Goal: Information Seeking & Learning: Learn about a topic

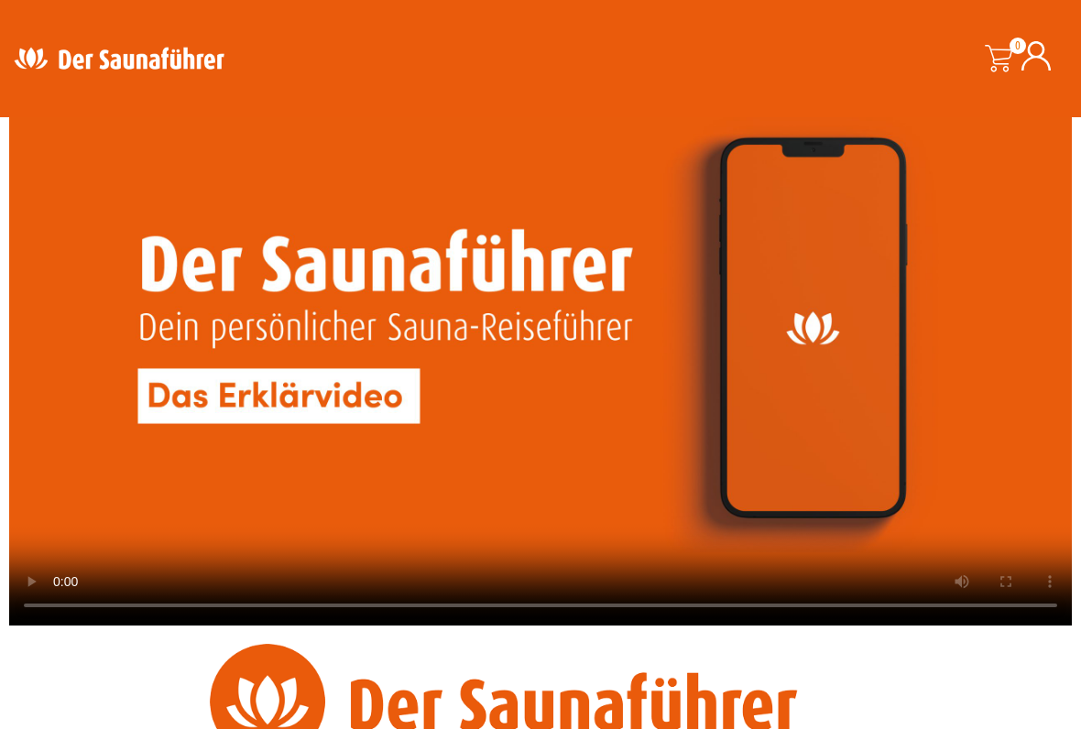
scroll to position [1615, 0]
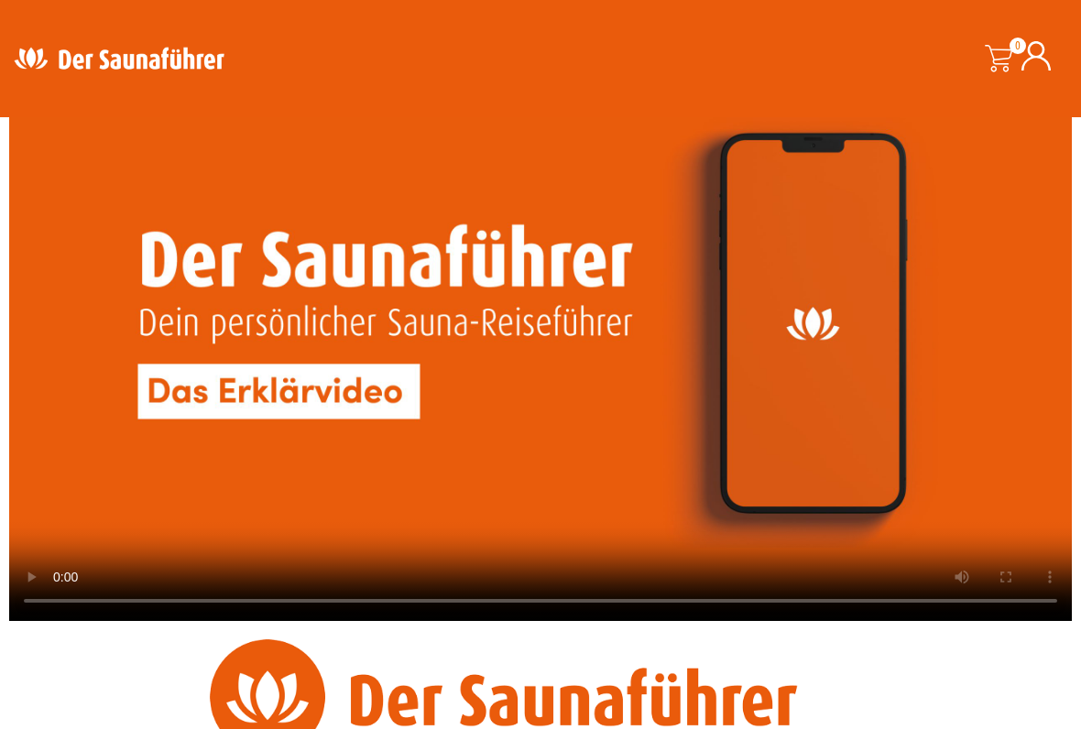
click at [190, 403] on video at bounding box center [540, 322] width 1062 height 598
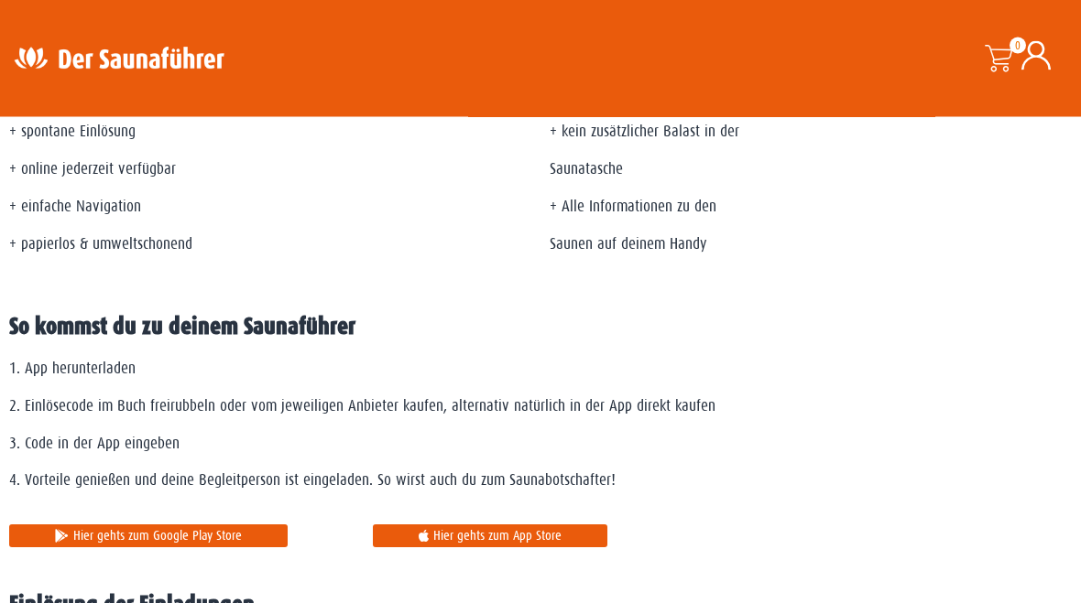
scroll to position [677, 0]
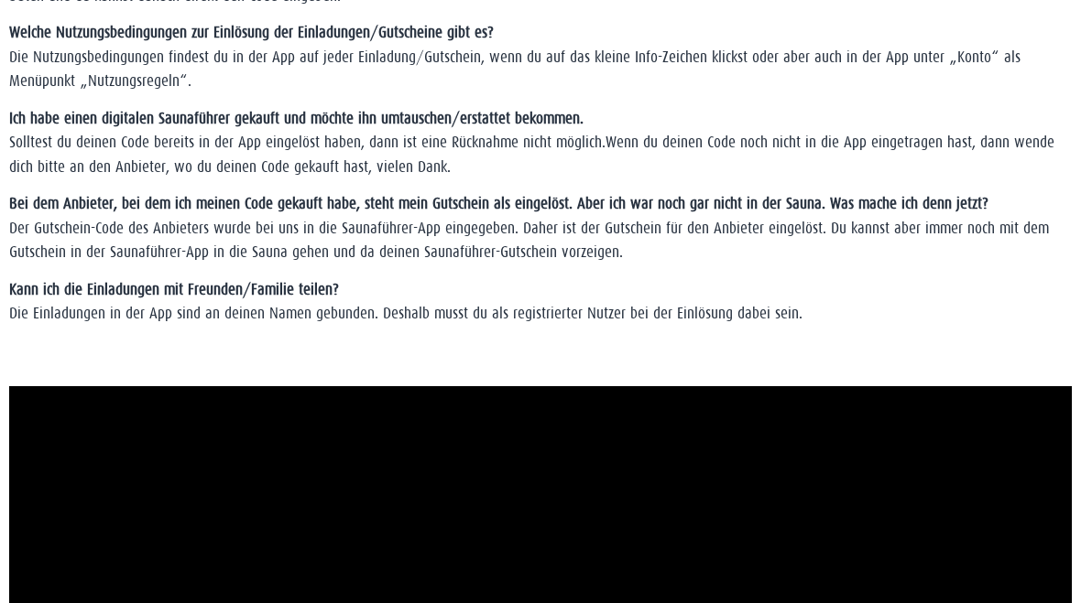
scroll to position [1751, 0]
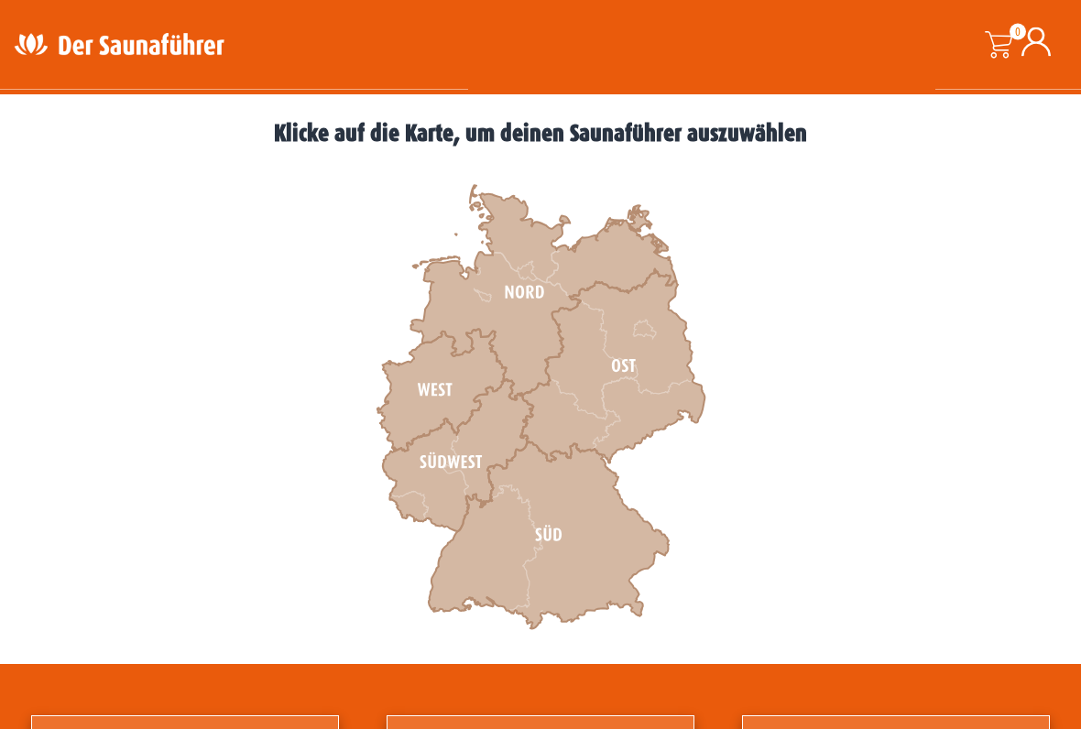
scroll to position [500, 0]
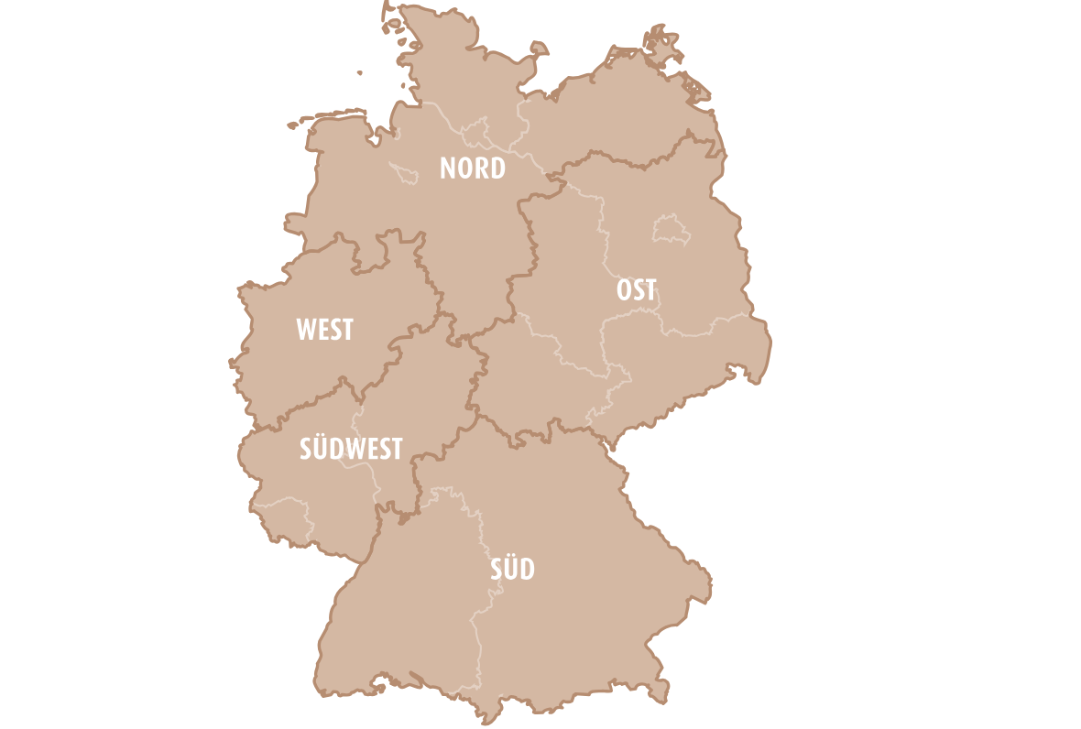
click at [520, 261] on icon at bounding box center [612, 358] width 184 height 194
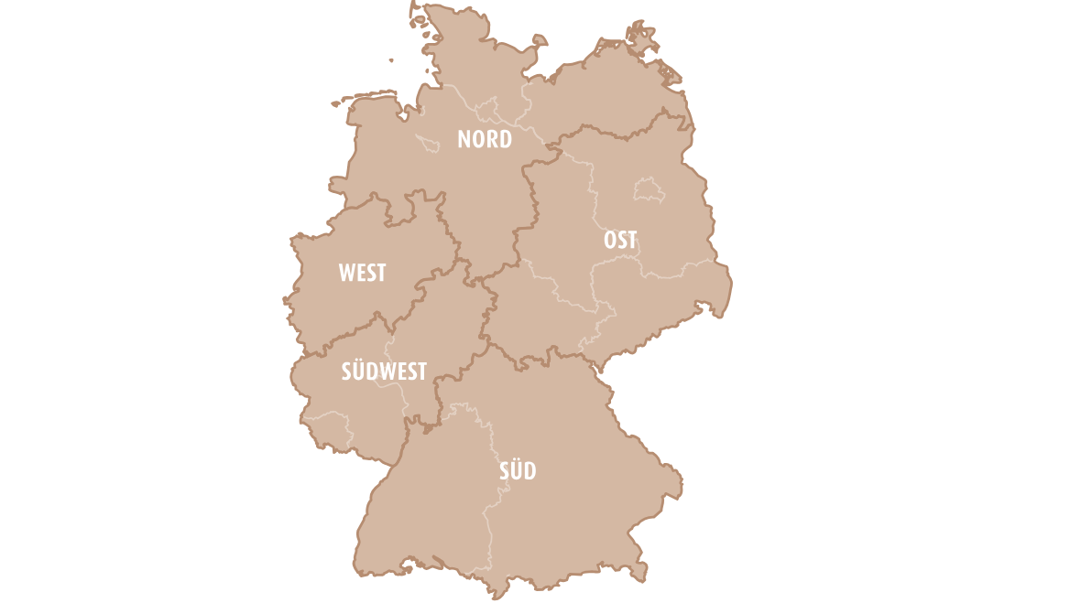
scroll to position [472, 0]
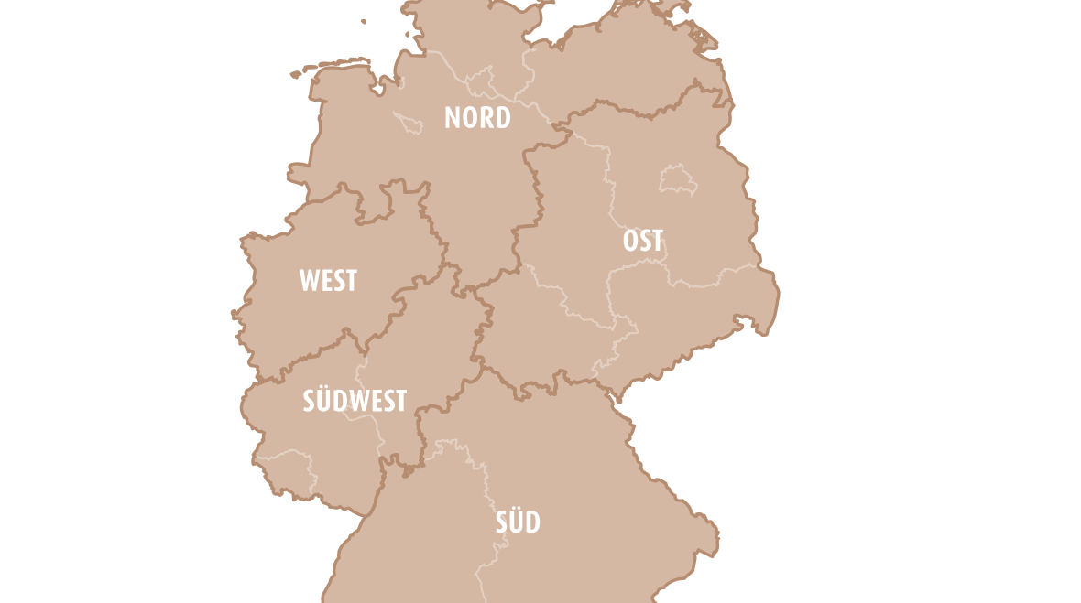
click at [383, 400] on icon at bounding box center [458, 476] width 150 height 152
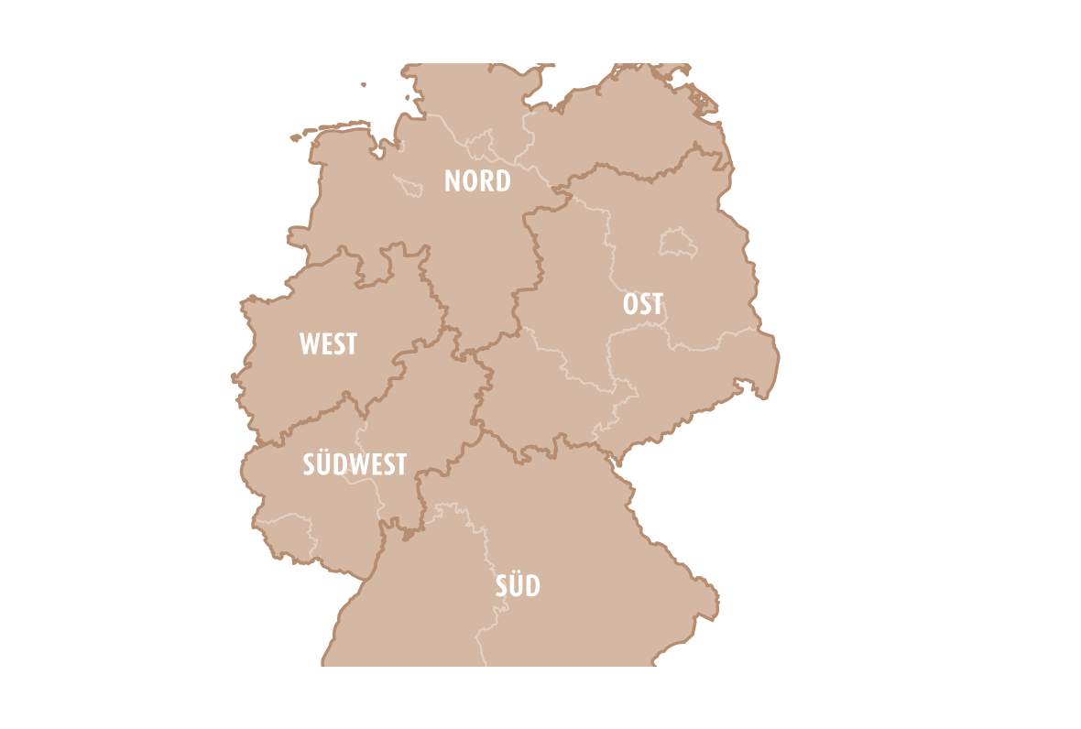
scroll to position [542, 0]
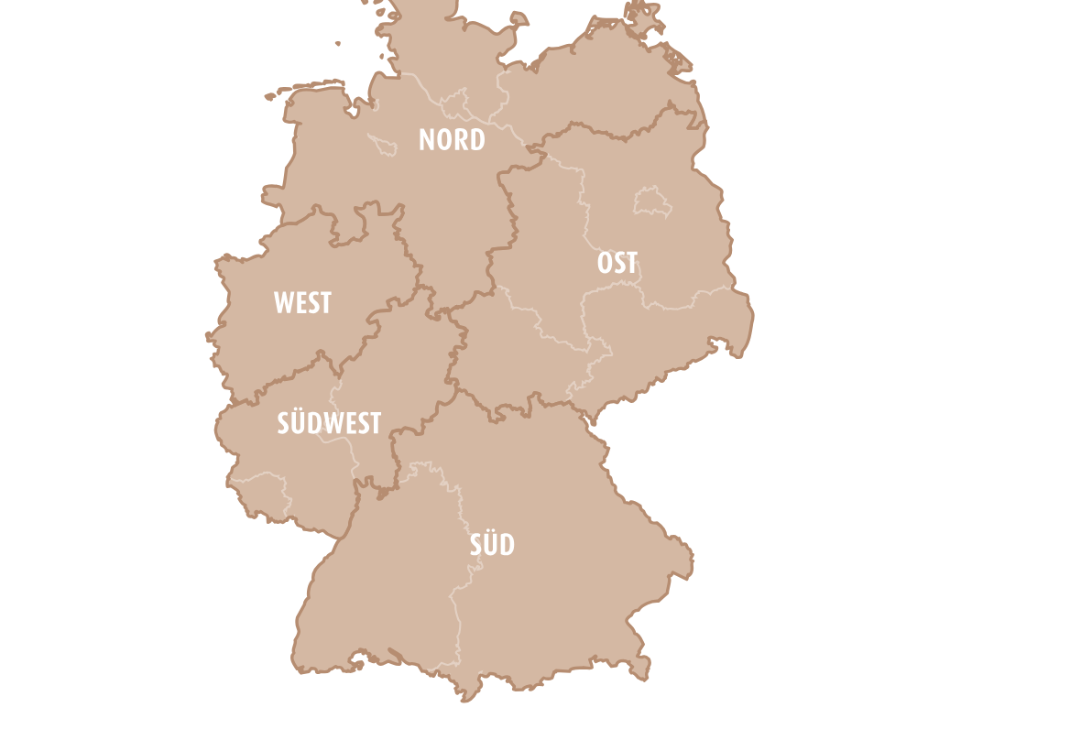
click at [429, 392] on icon at bounding box center [549, 485] width 240 height 187
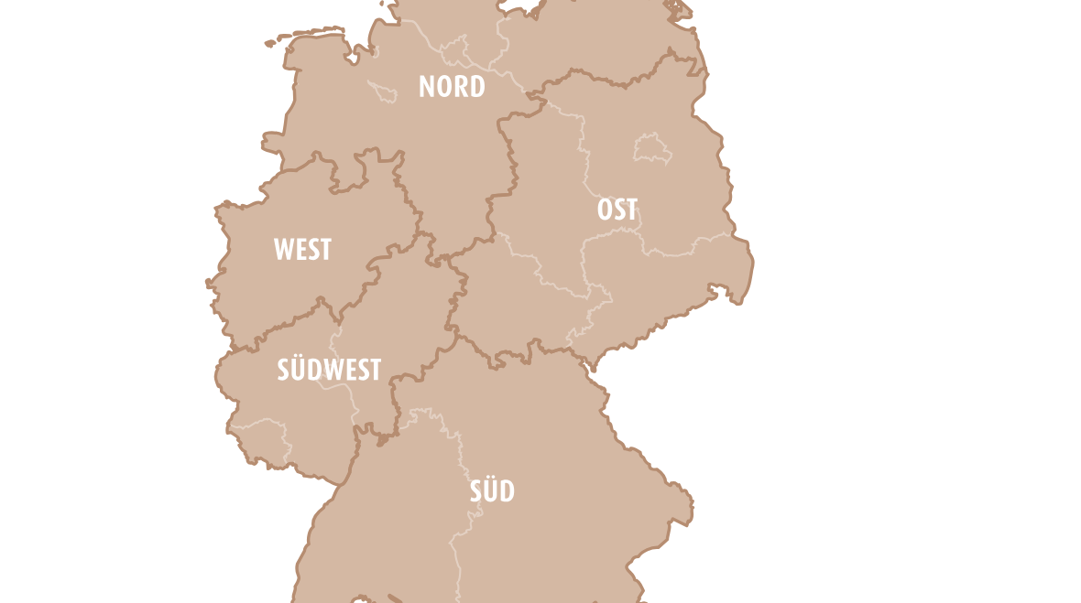
scroll to position [514, 0]
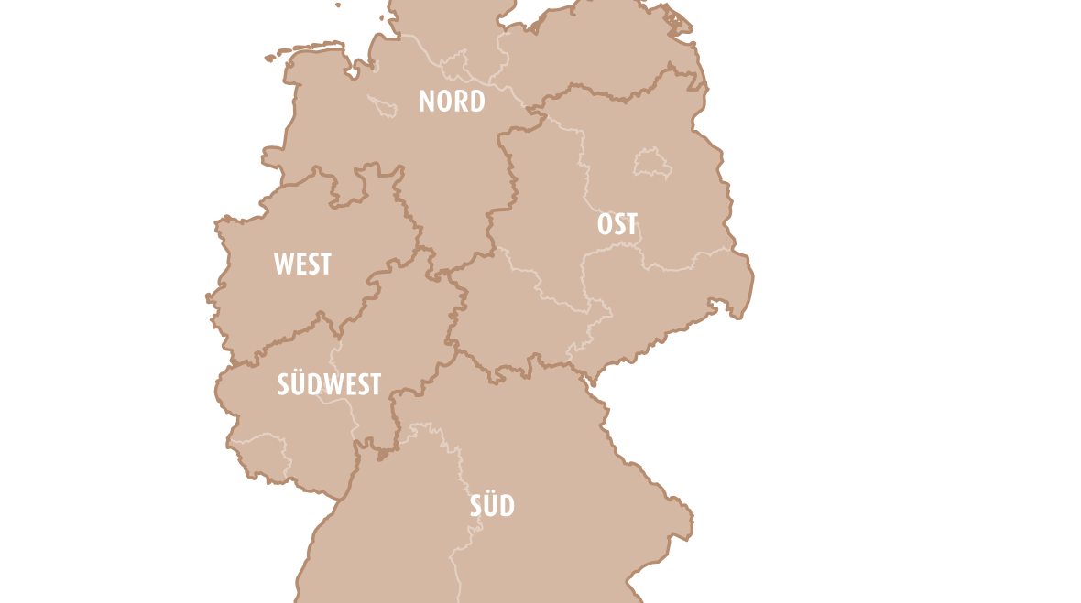
click at [520, 247] on icon at bounding box center [612, 344] width 184 height 194
click at [429, 452] on icon at bounding box center [549, 545] width 240 height 187
click at [383, 390] on icon at bounding box center [458, 466] width 150 height 152
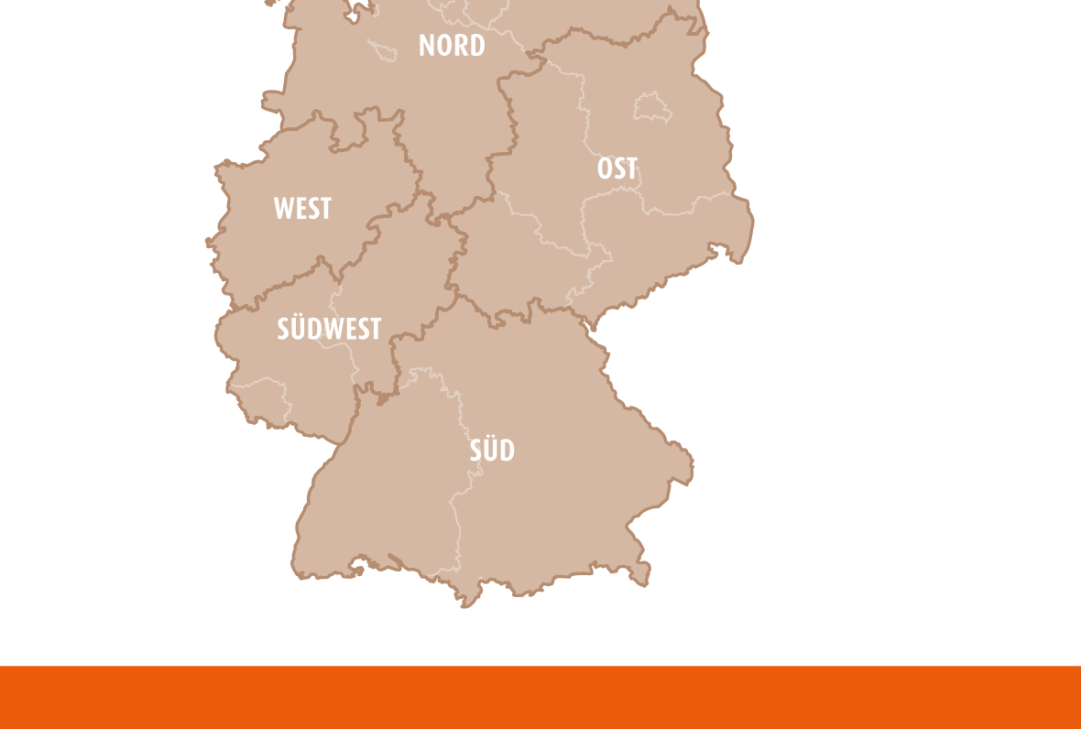
scroll to position [463, 0]
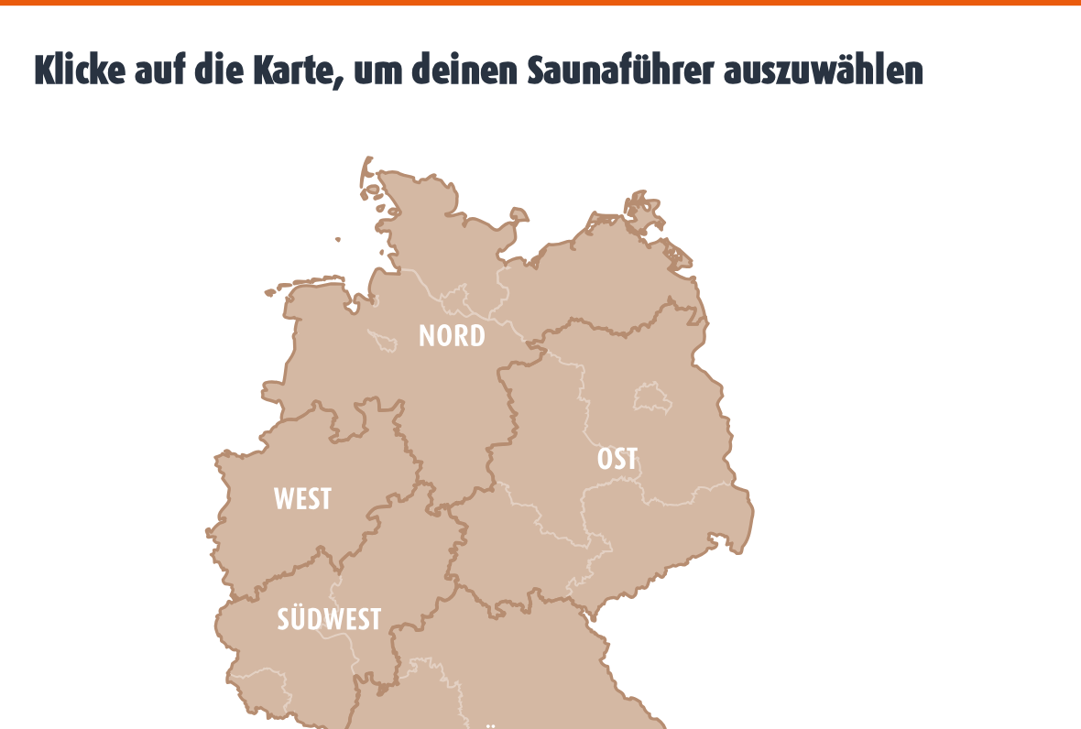
click at [410, 214] on icon at bounding box center [543, 321] width 266 height 214
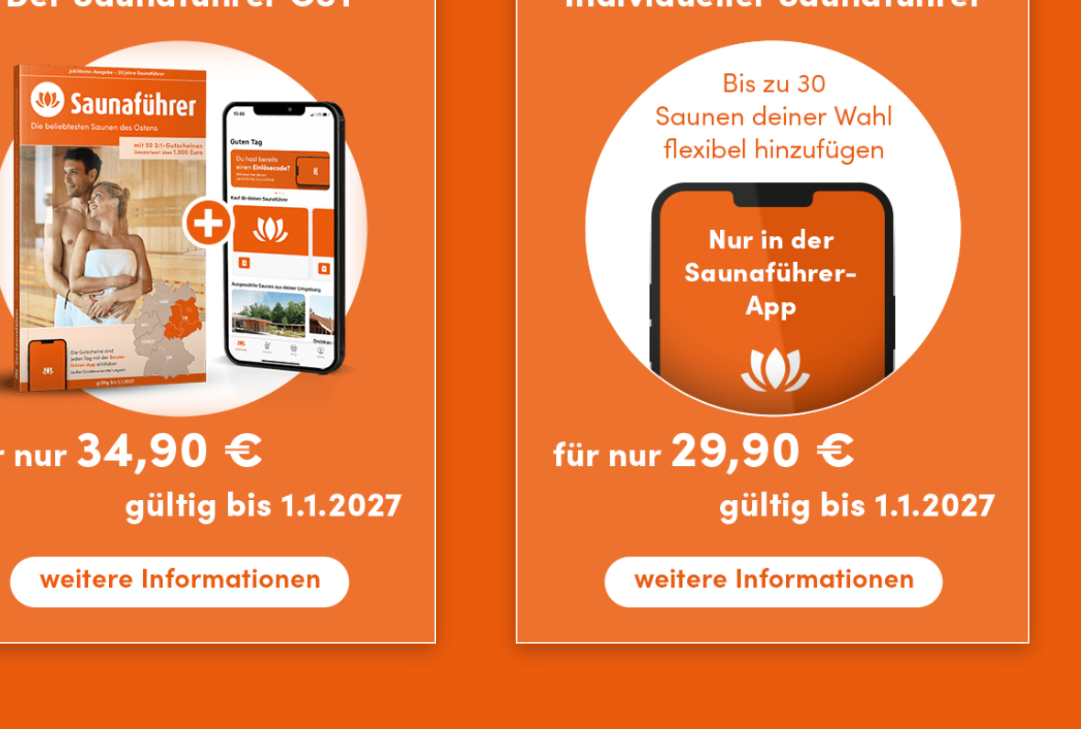
scroll to position [1452, 0]
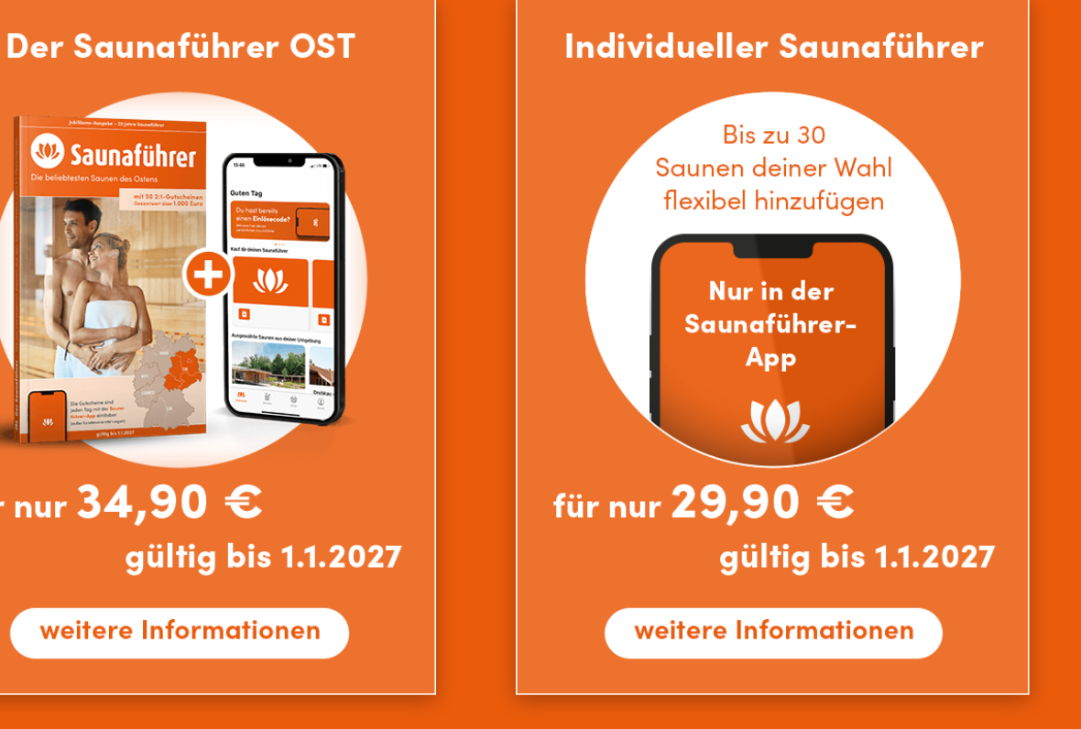
click at [742, 373] on img at bounding box center [896, 469] width 308 height 419
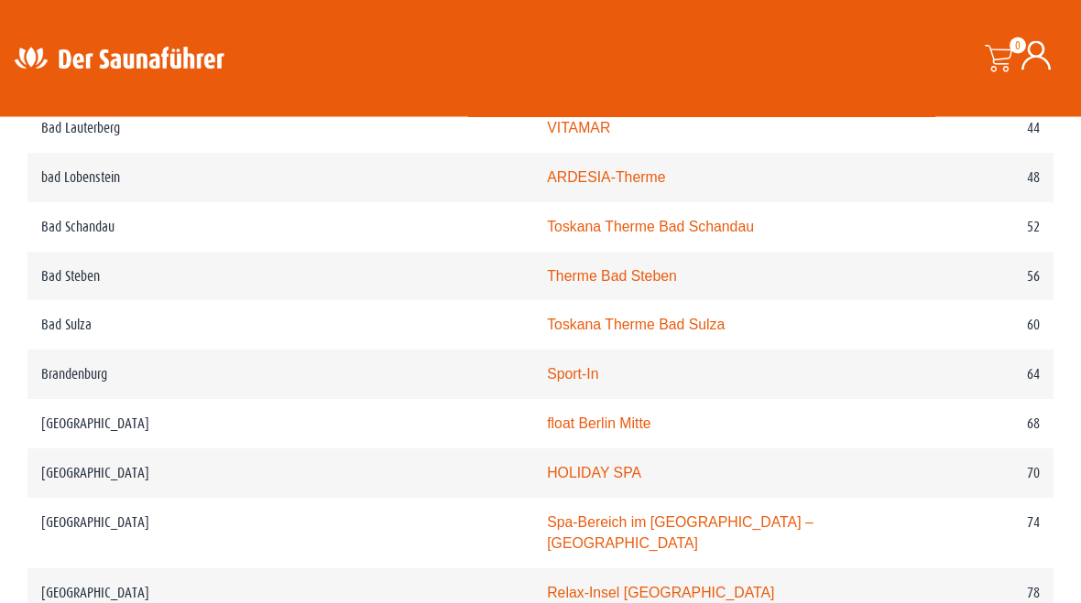
scroll to position [1204, 0]
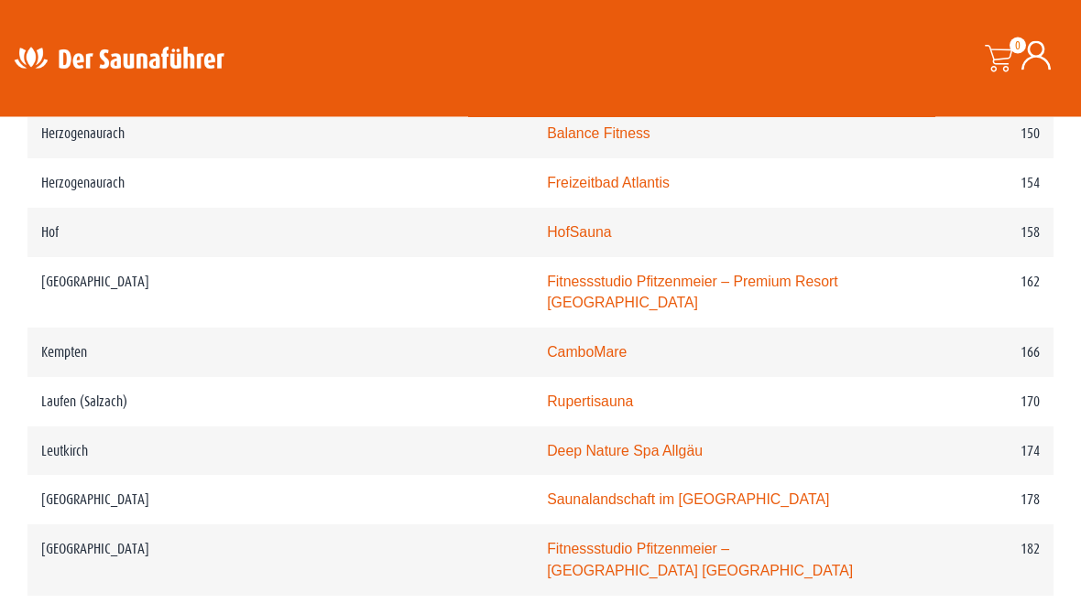
scroll to position [2617, 0]
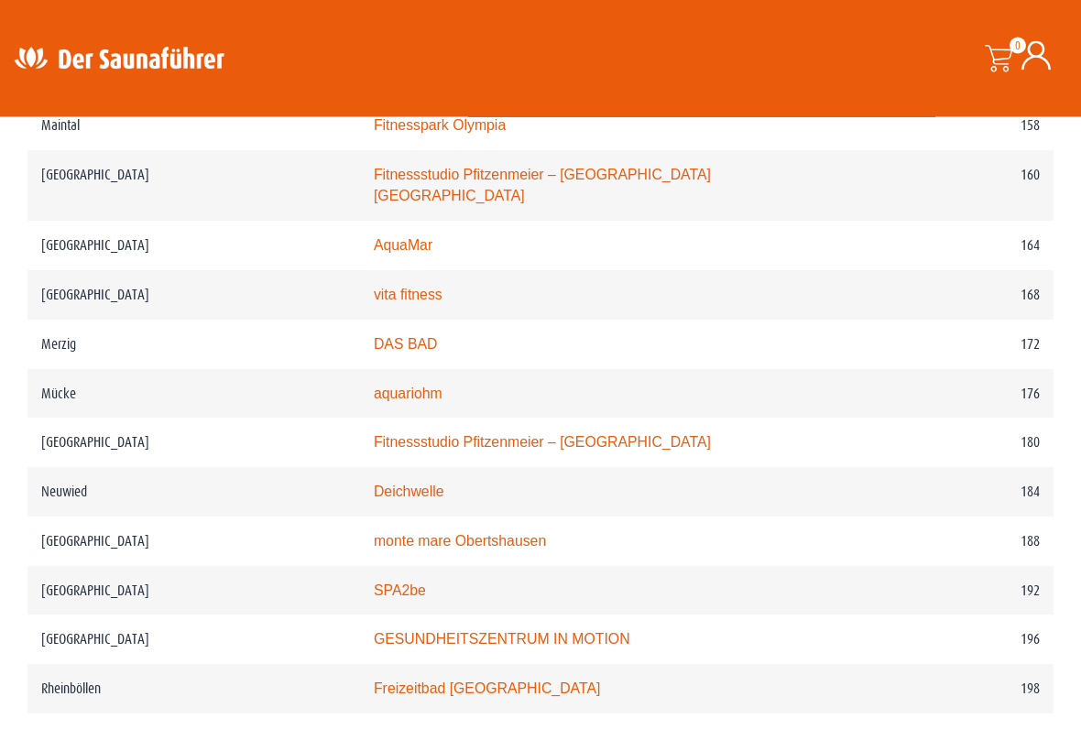
scroll to position [2855, 0]
click at [76, 368] on td "Mücke" at bounding box center [193, 392] width 332 height 49
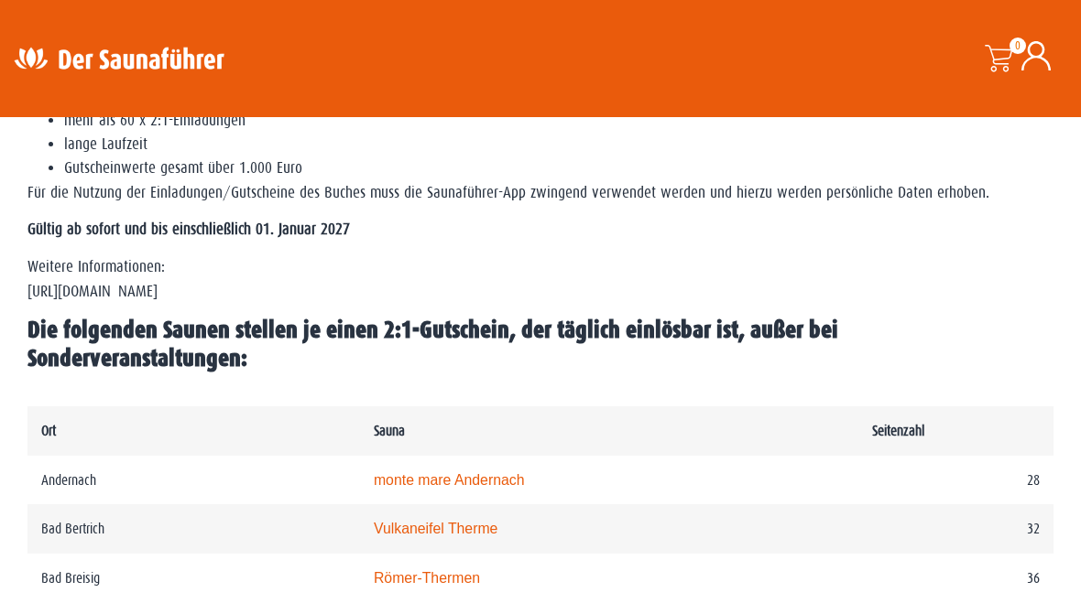
scroll to position [704, 0]
click at [196, 465] on td "Andernach" at bounding box center [193, 481] width 332 height 49
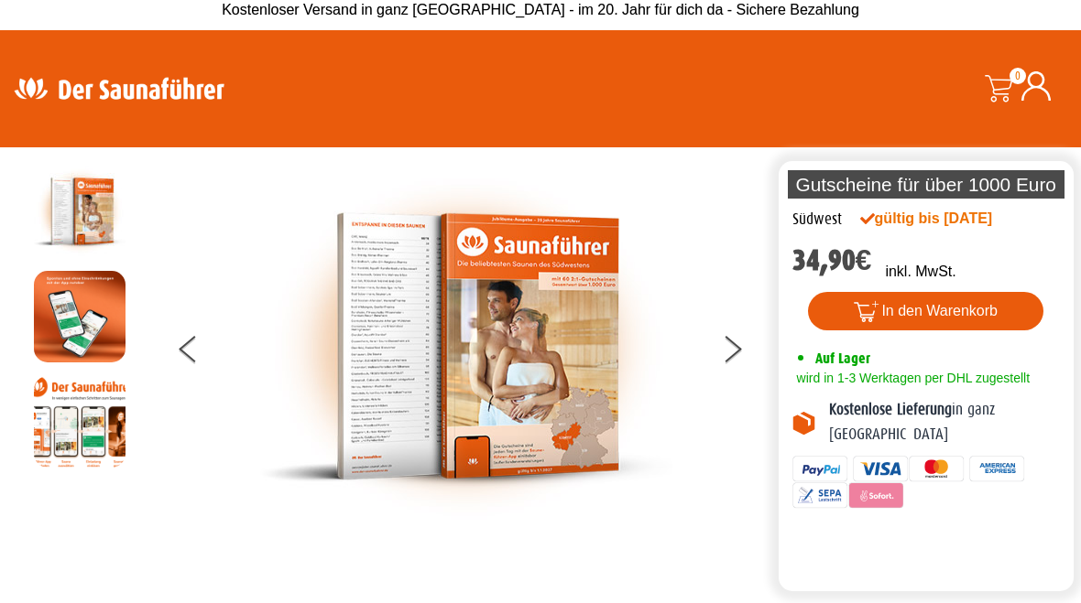
scroll to position [0, 0]
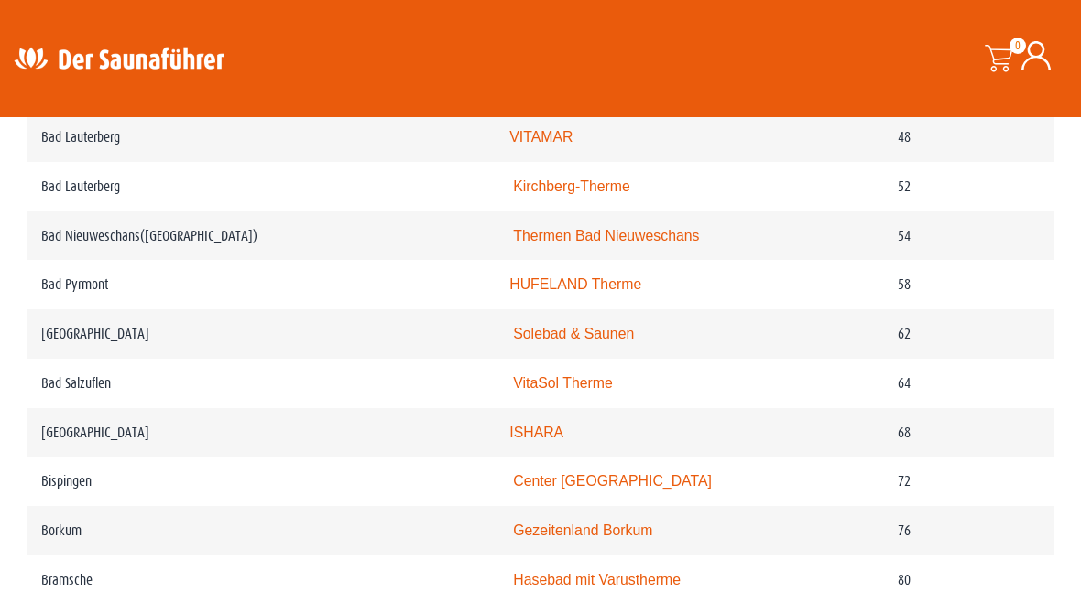
scroll to position [1114, 0]
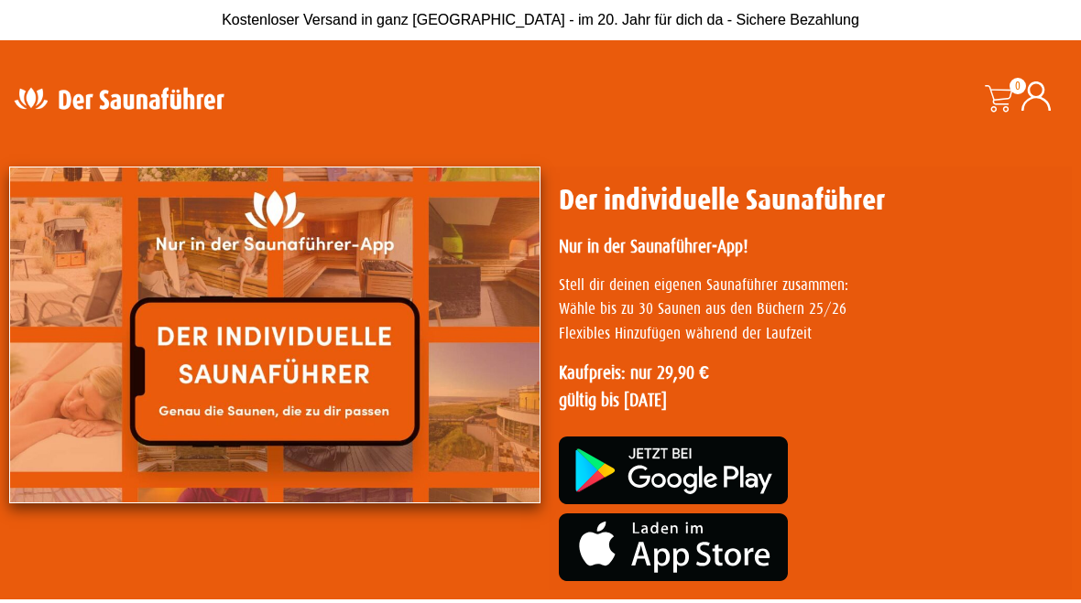
click at [173, 398] on img at bounding box center [274, 335] width 531 height 337
click at [663, 564] on img at bounding box center [673, 548] width 229 height 68
